Goal: Use online tool/utility

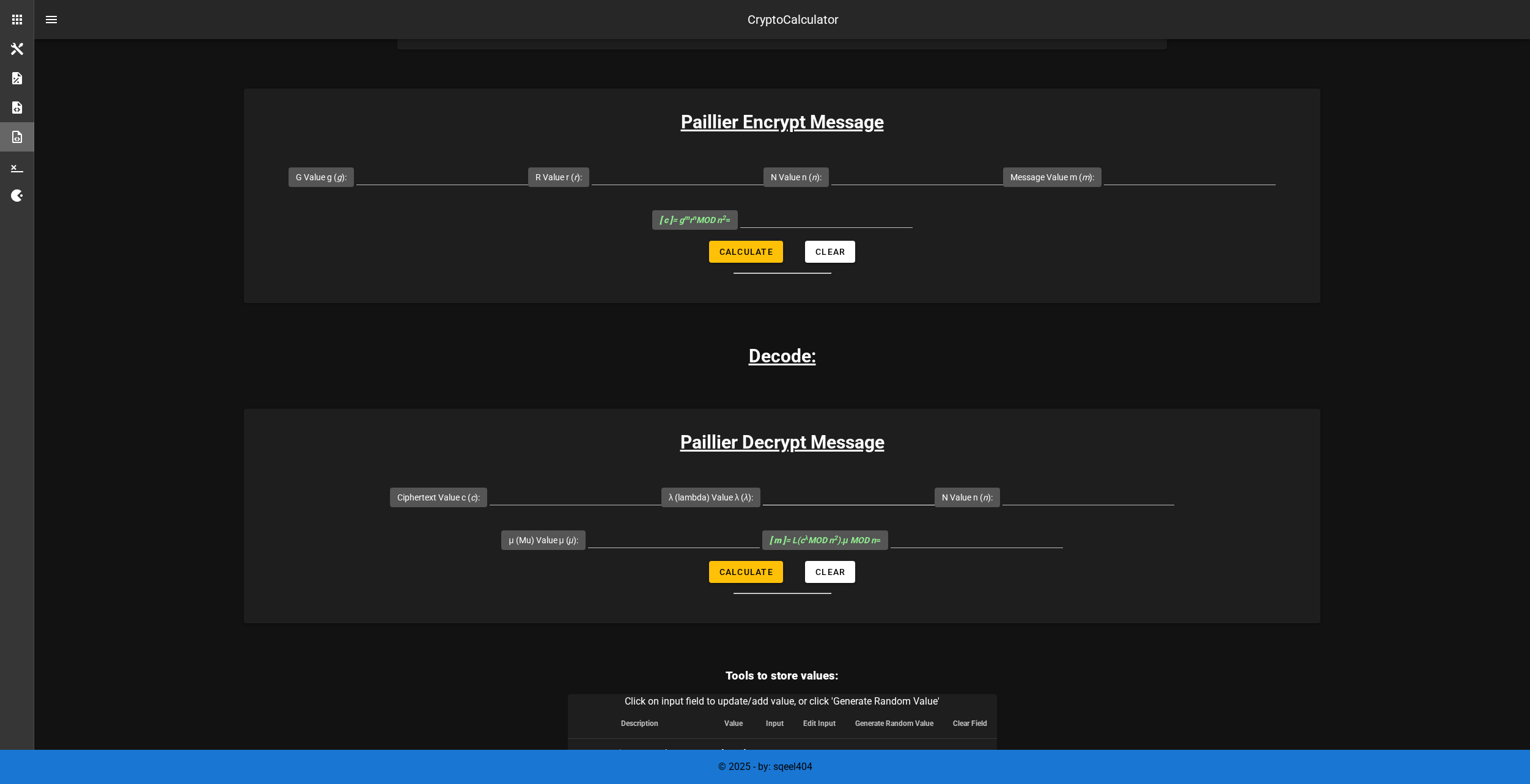
scroll to position [794, 0]
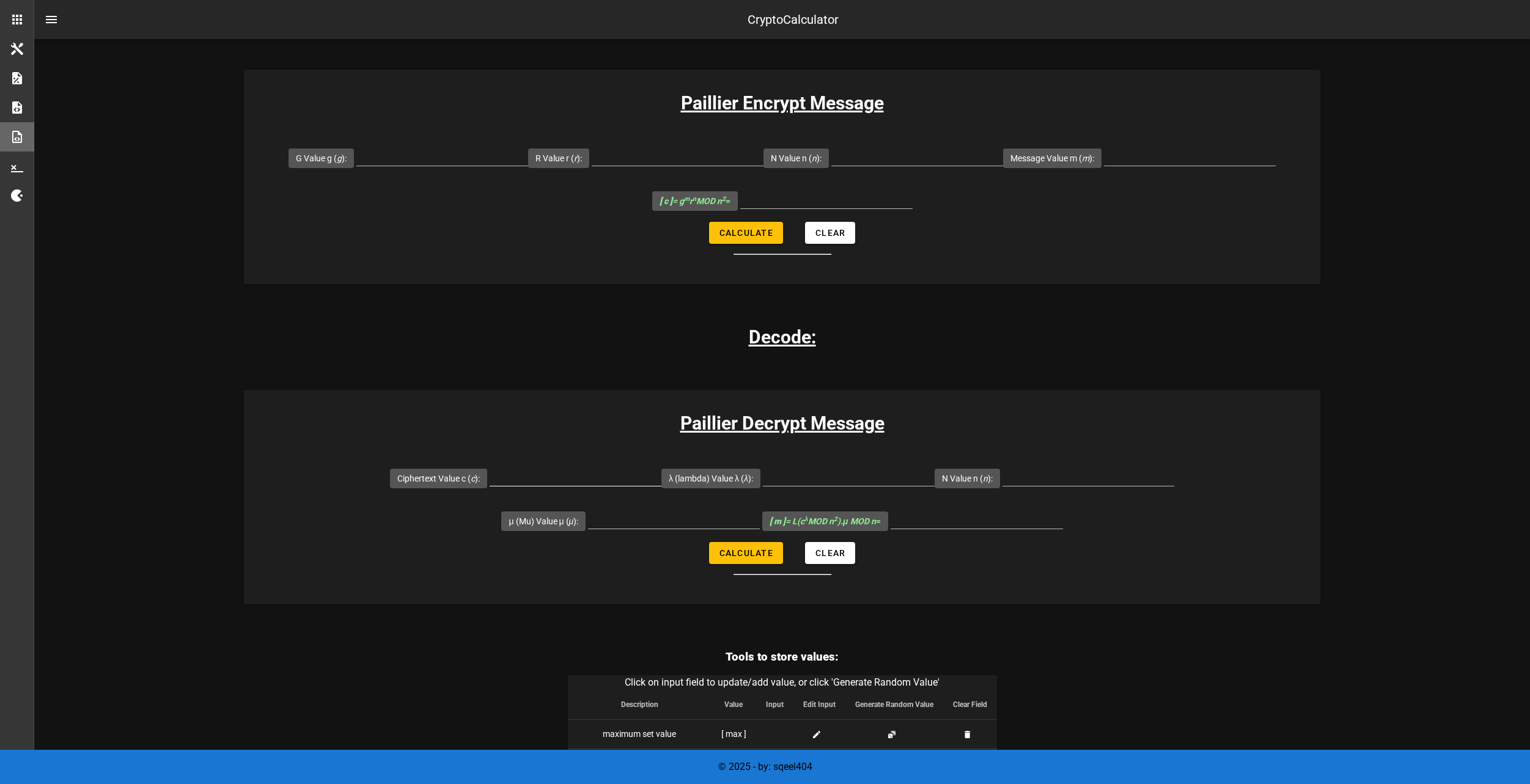
click at [490, 472] on input "Ciphertext Value c ( c ):" at bounding box center [576, 475] width 172 height 19
click at [490, 476] on input "Ciphertext Value c ( c ):" at bounding box center [576, 475] width 172 height 19
paste input "30566829"
type input "30566829"
click at [763, 483] on input "λ (lambda) Value λ ( λ ):" at bounding box center [849, 475] width 172 height 19
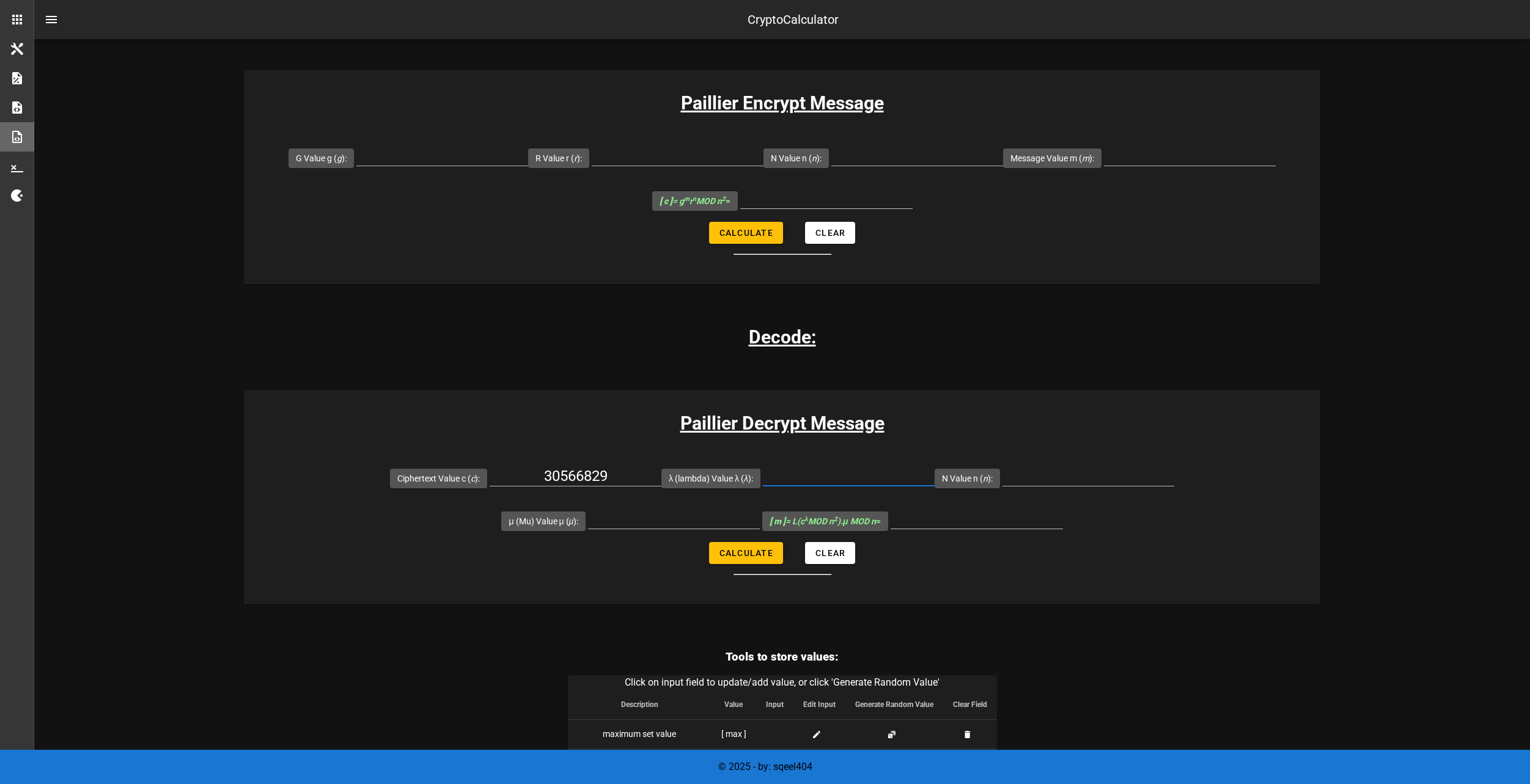
click at [763, 475] on input "λ (lambda) Value λ ( λ ):" at bounding box center [849, 475] width 172 height 19
paste input "3180"
type input "3180"
click at [1002, 477] on input "N Value n ( n ):" at bounding box center [1088, 475] width 172 height 19
paste input "6527"
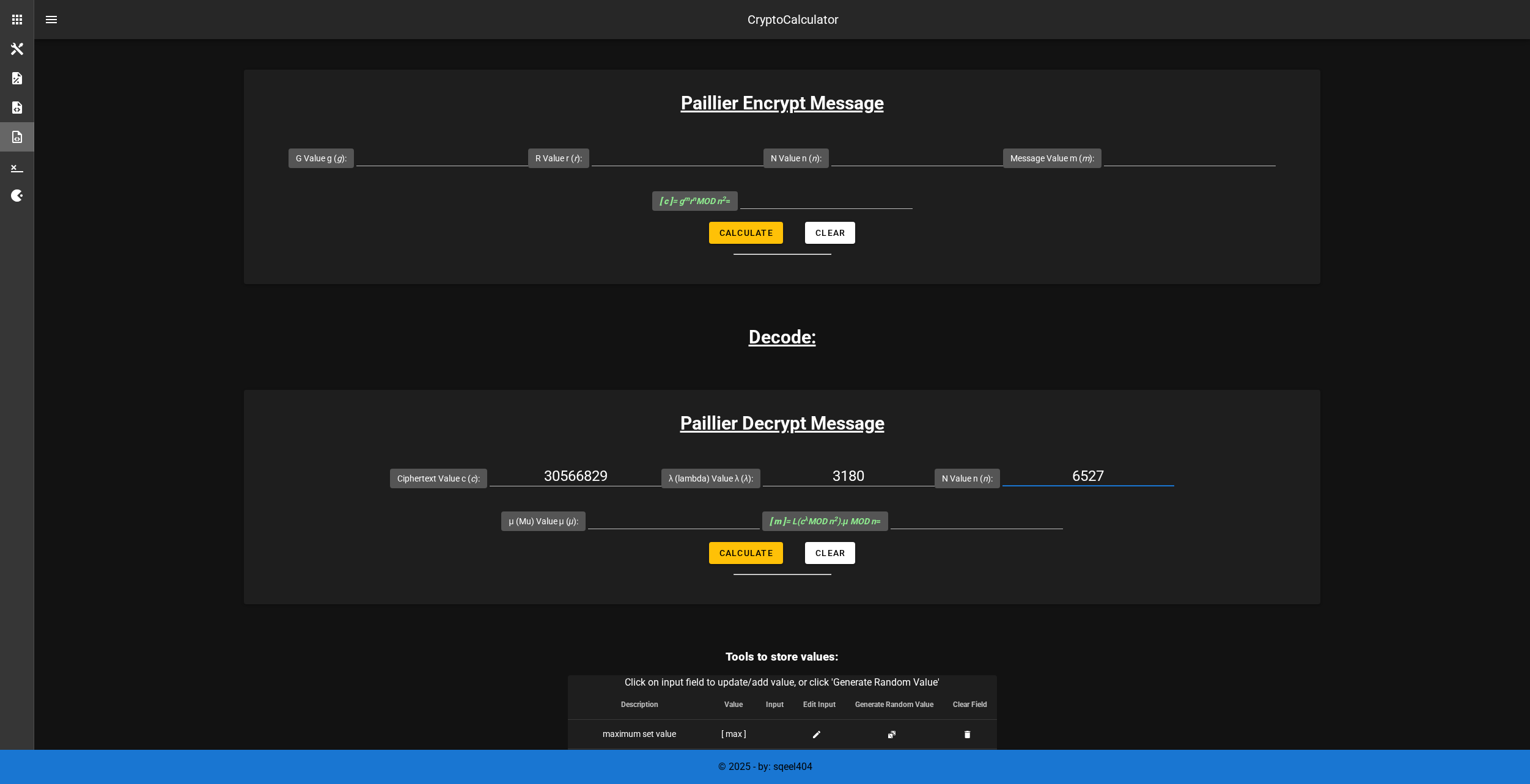
type input "6527"
drag, startPoint x: 1197, startPoint y: 486, endPoint x: 1191, endPoint y: 472, distance: 15.2
click at [759, 509] on div at bounding box center [674, 526] width 172 height 33
click at [759, 509] on input "μ (Mu) Value μ ( μ ):" at bounding box center [674, 518] width 172 height 19
paste input "6145"
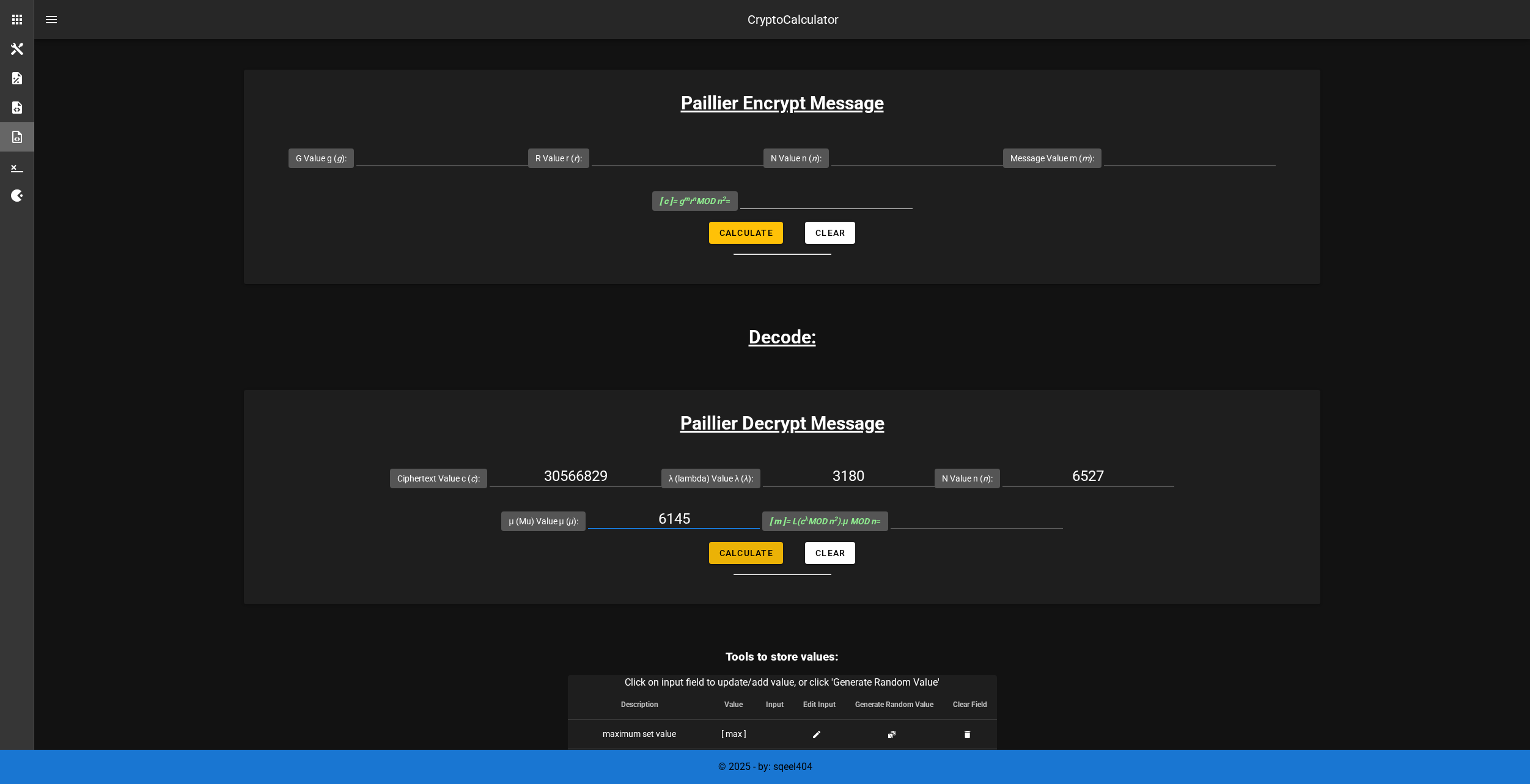
type input "6145"
click at [737, 554] on span "Calculate" at bounding box center [746, 552] width 54 height 10
type input "1075"
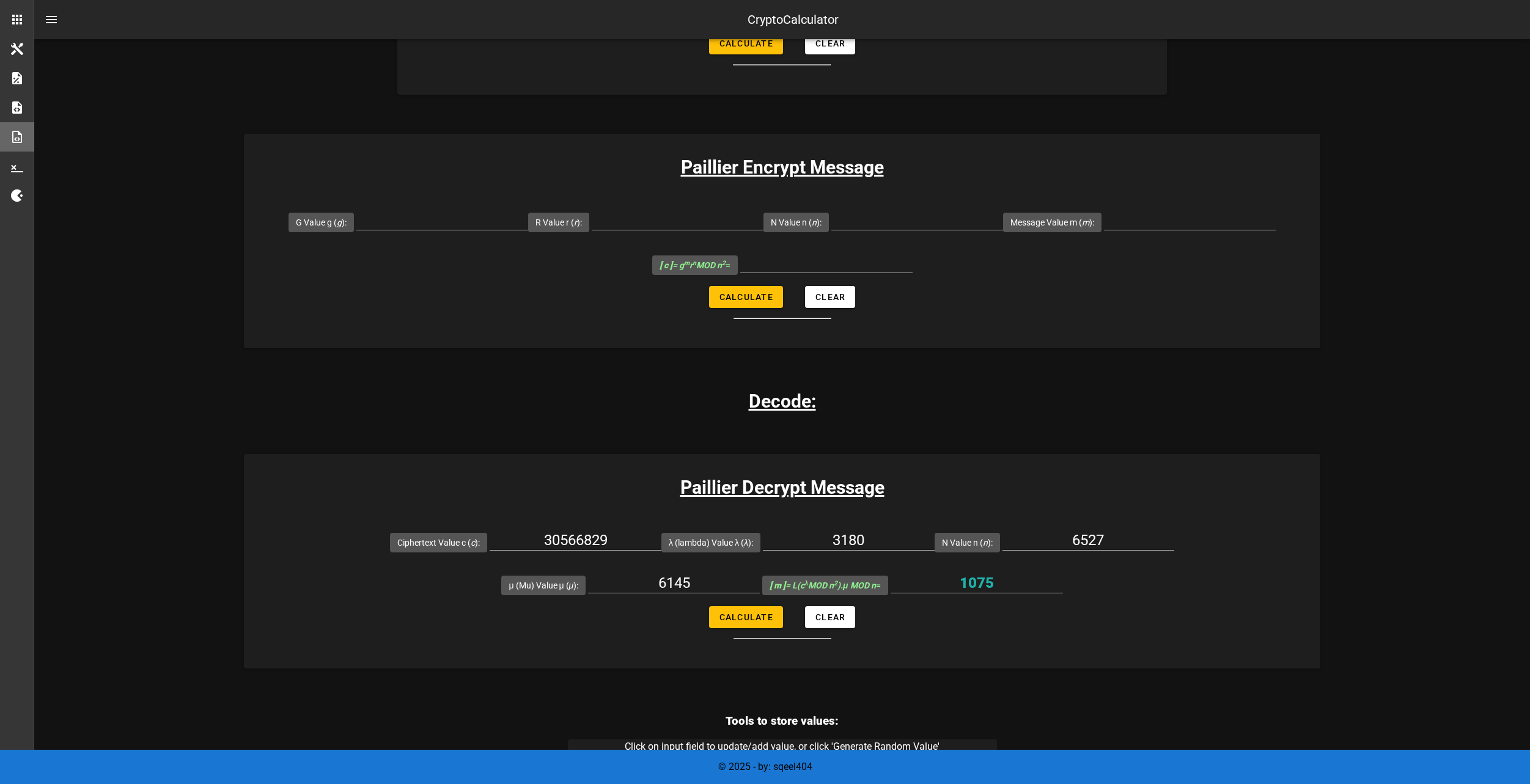
scroll to position [733, 0]
